Goal: Book appointment/travel/reservation

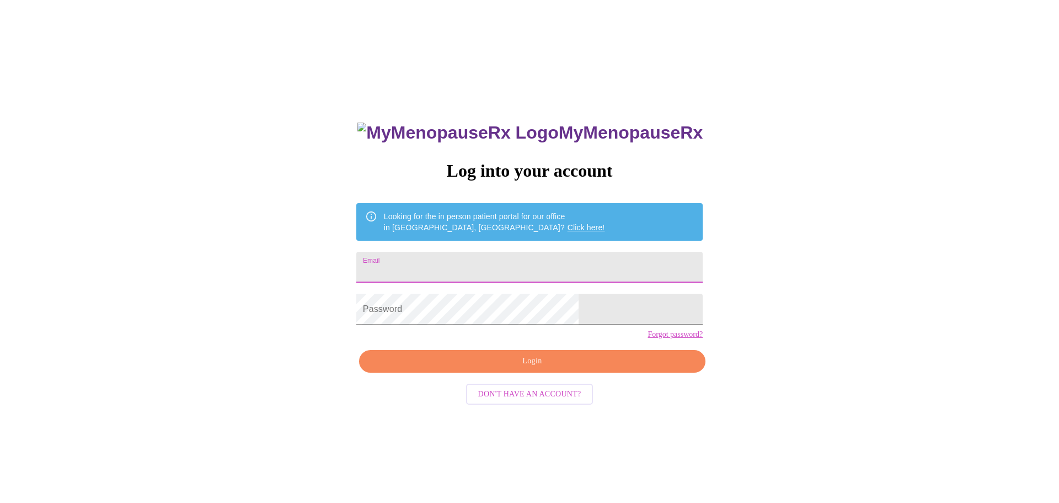
click at [472, 258] on input "Email" at bounding box center [529, 267] width 347 height 31
type input "[EMAIL_ADDRESS][DOMAIN_NAME]"
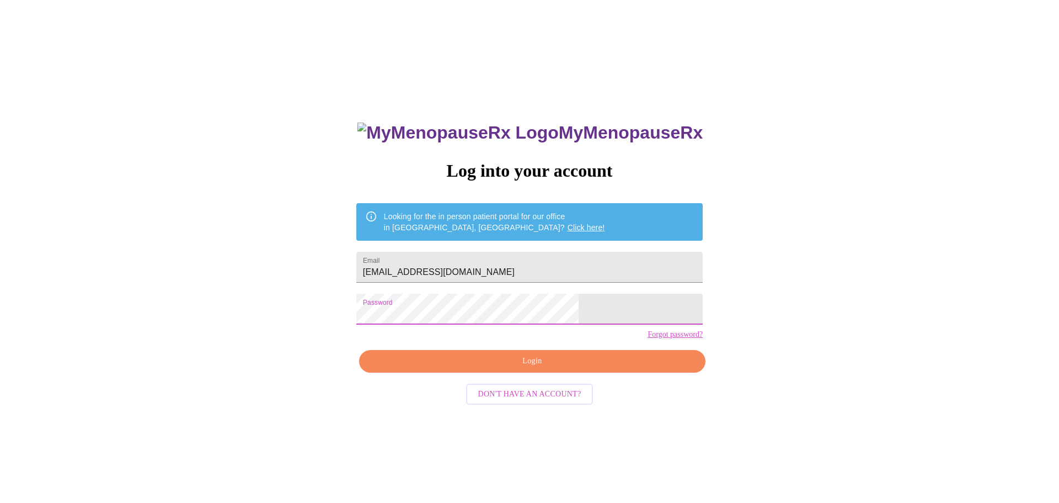
click at [537, 367] on div "MyMenopauseRx Log into your account Looking for the in person patient portal fo…" at bounding box center [529, 356] width 369 height 503
click at [538, 368] on span "Login" at bounding box center [532, 361] width 321 height 14
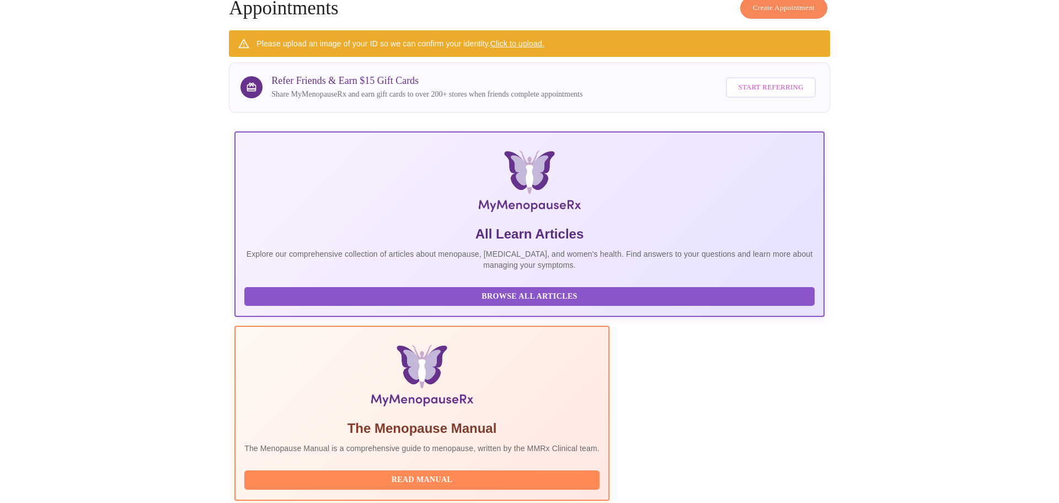
scroll to position [134, 0]
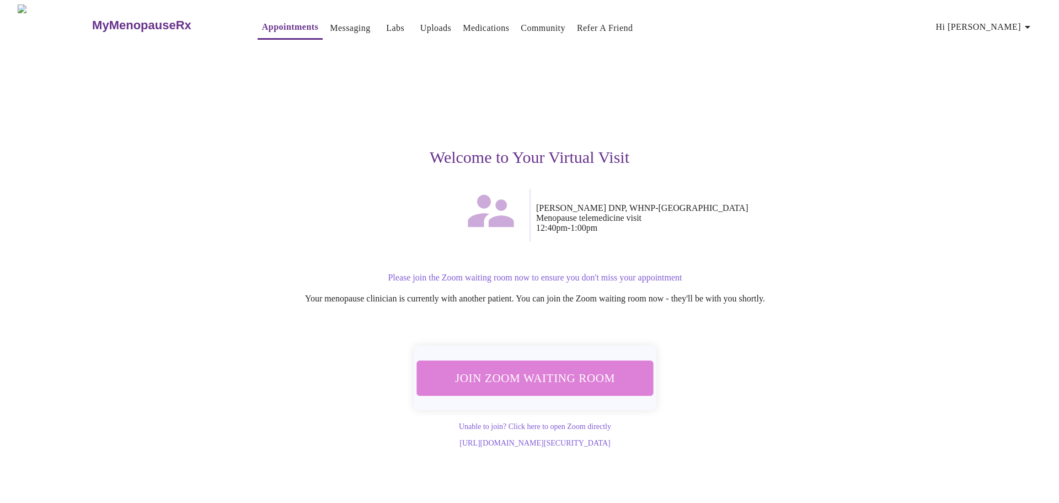
click at [558, 380] on span "Join Zoom Waiting Room" at bounding box center [536, 377] width 208 height 20
